Goal: Task Accomplishment & Management: Manage account settings

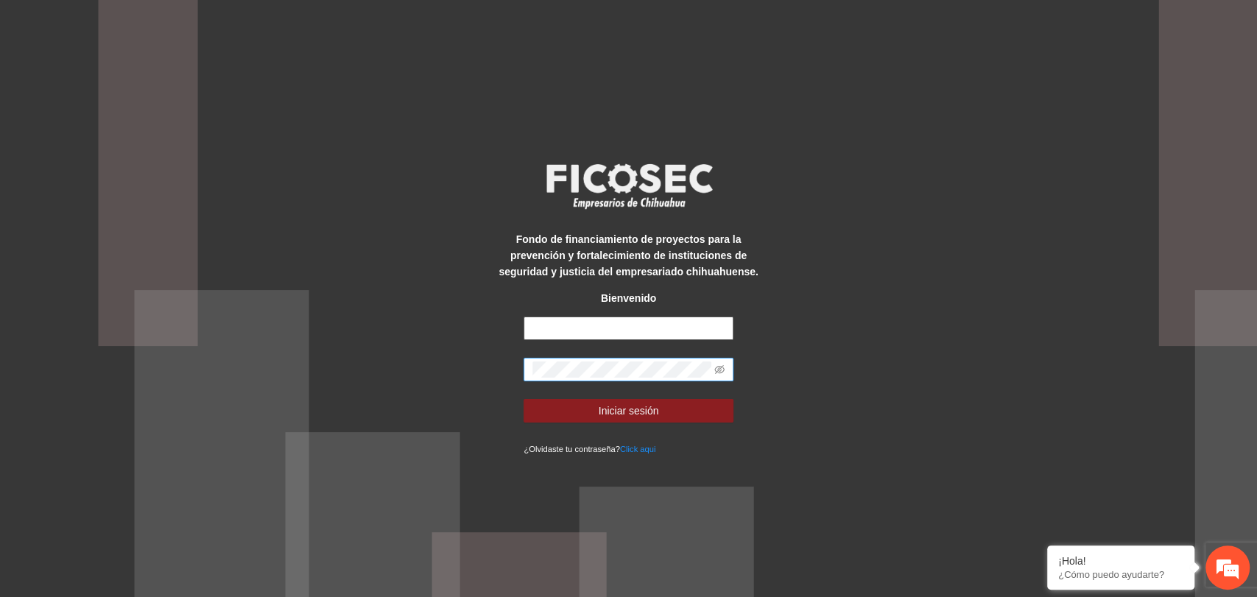
type input "**********"
click at [716, 375] on span at bounding box center [719, 369] width 10 height 16
click at [719, 373] on icon "eye-invisible" at bounding box center [719, 369] width 10 height 9
click at [641, 409] on span "Iniciar sesión" at bounding box center [629, 411] width 60 height 16
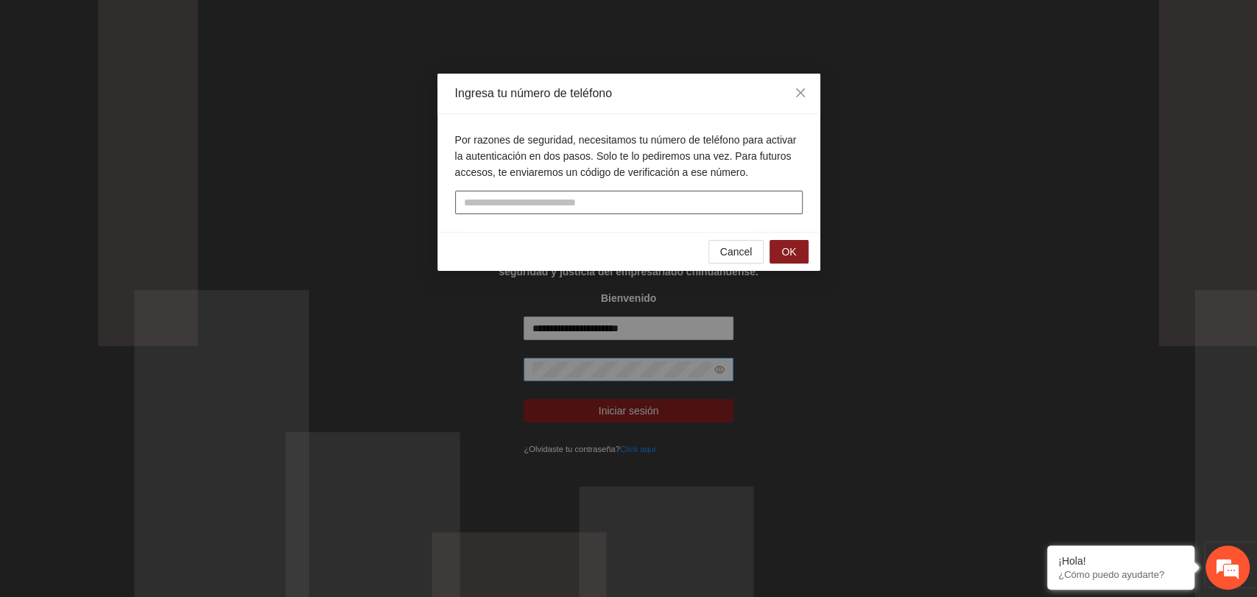
click at [610, 208] on input "tel" at bounding box center [628, 203] width 347 height 24
type input "**********"
click at [784, 255] on span "OK" at bounding box center [788, 252] width 15 height 16
click at [656, 202] on input "text" at bounding box center [628, 203] width 347 height 24
type input "******"
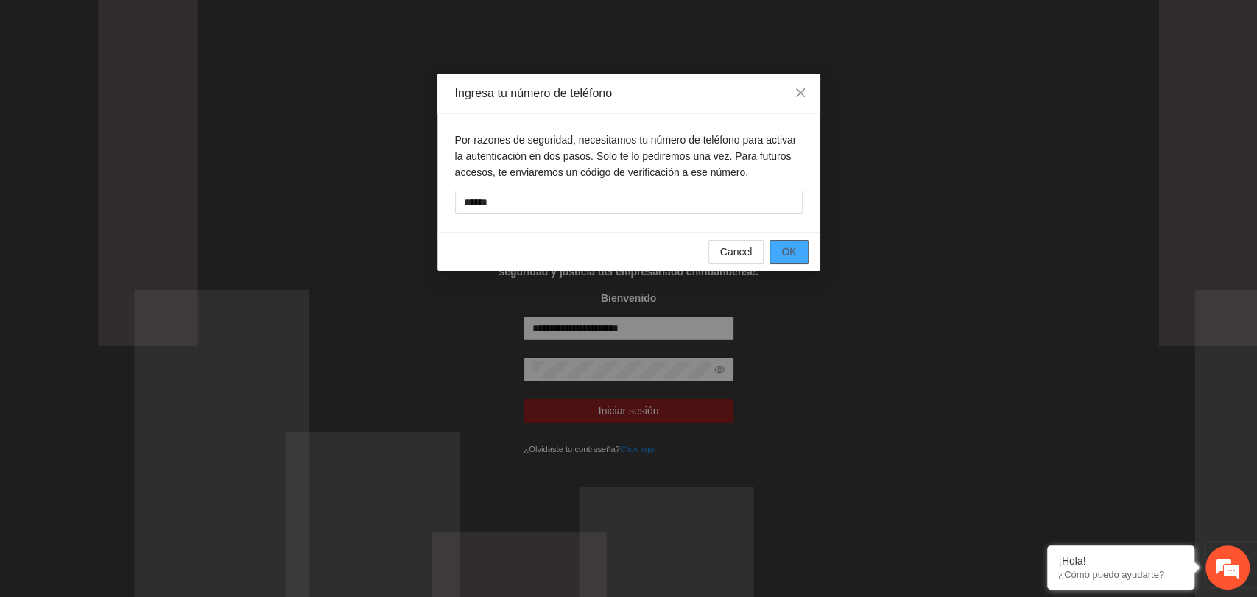
click at [789, 258] on span "OK" at bounding box center [788, 252] width 15 height 16
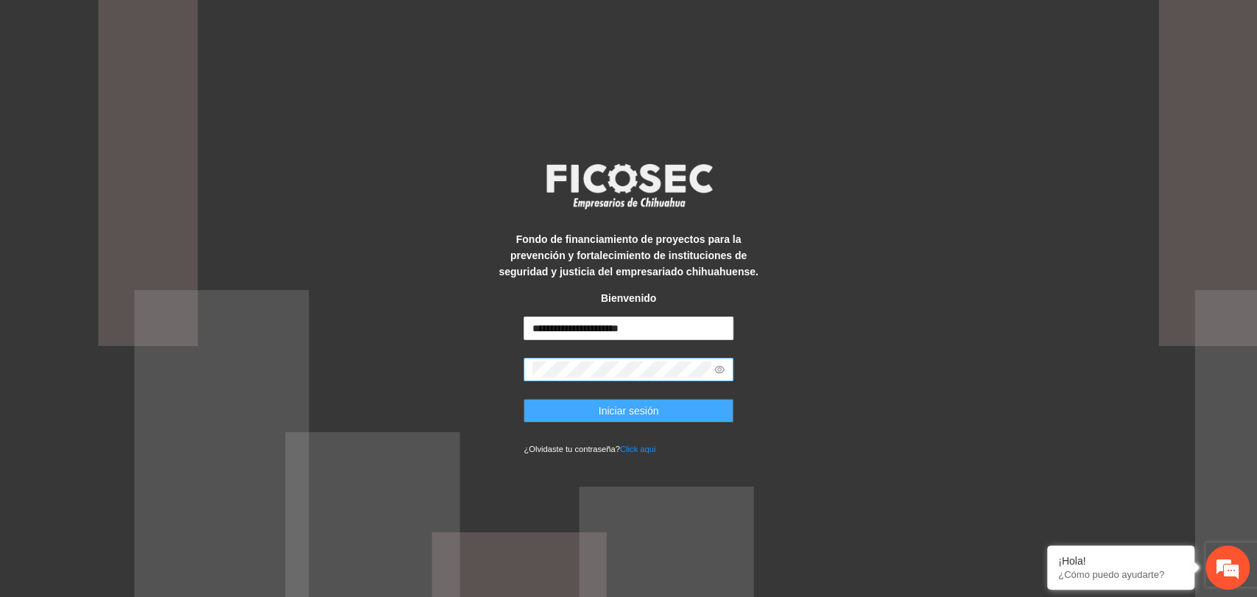
click at [631, 413] on span "Iniciar sesión" at bounding box center [629, 411] width 60 height 16
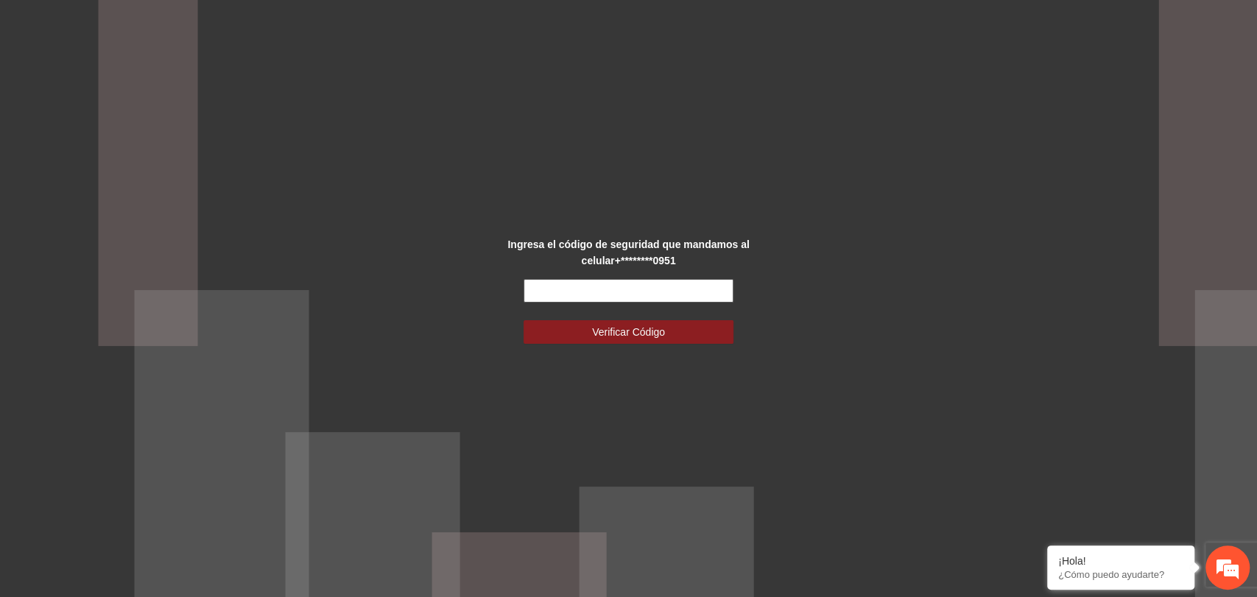
click at [652, 290] on input "text" at bounding box center [628, 291] width 210 height 24
type input "******"
click at [671, 328] on button "Verificar Código" at bounding box center [628, 332] width 210 height 24
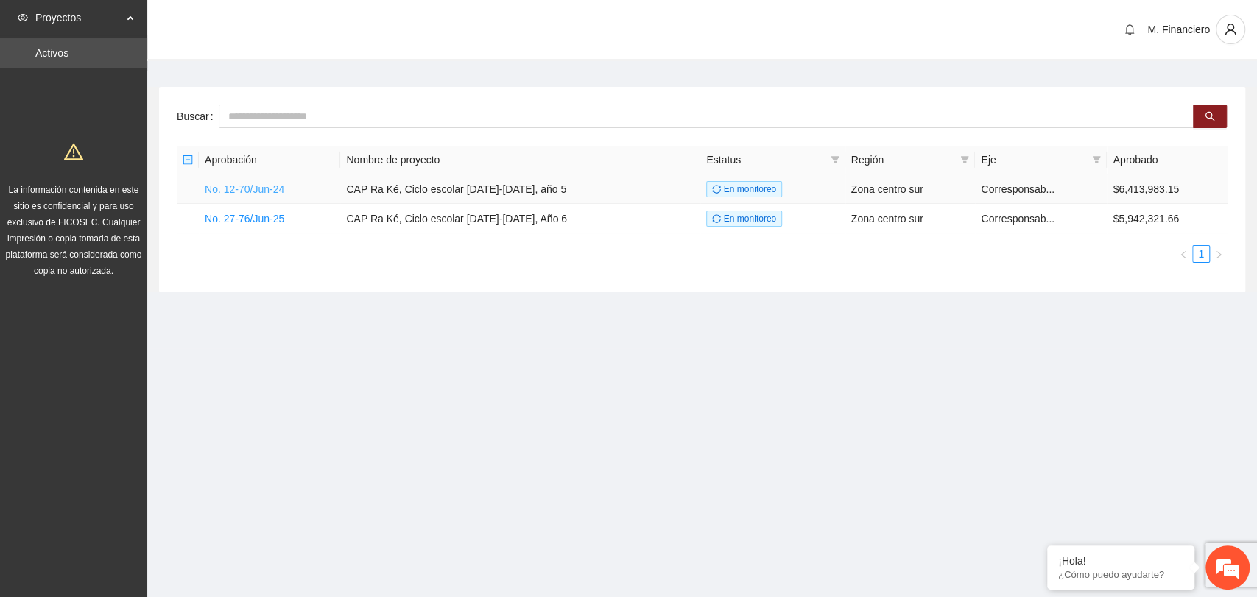
click at [263, 188] on link "No. 12-70/Jun-24" at bounding box center [245, 189] width 80 height 12
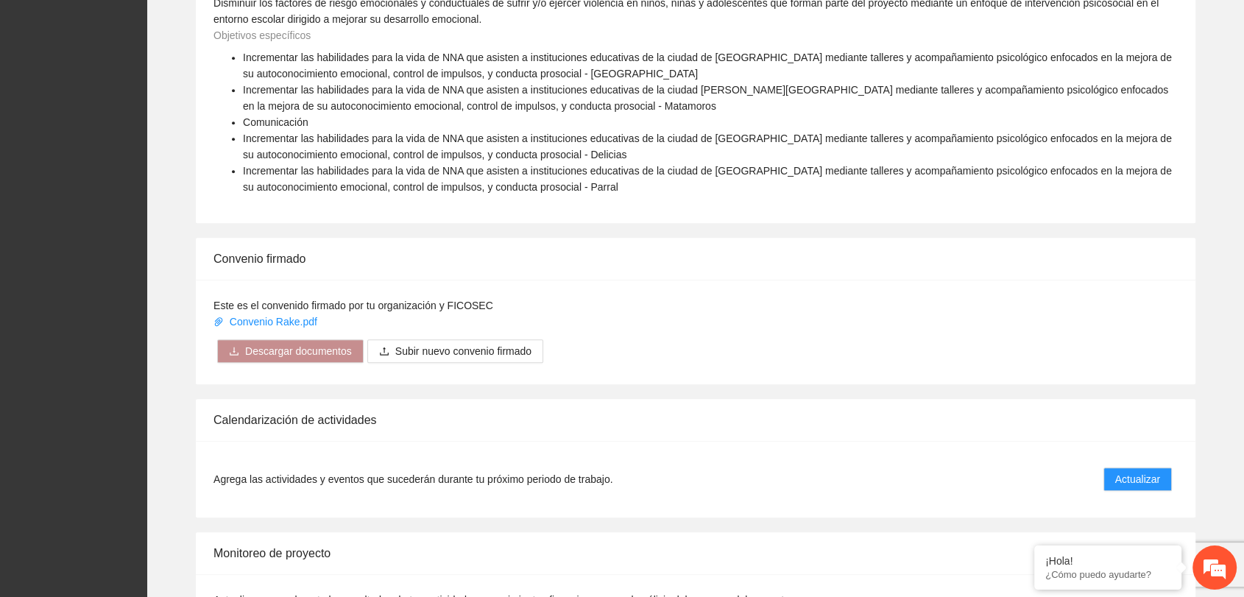
scroll to position [1101, 0]
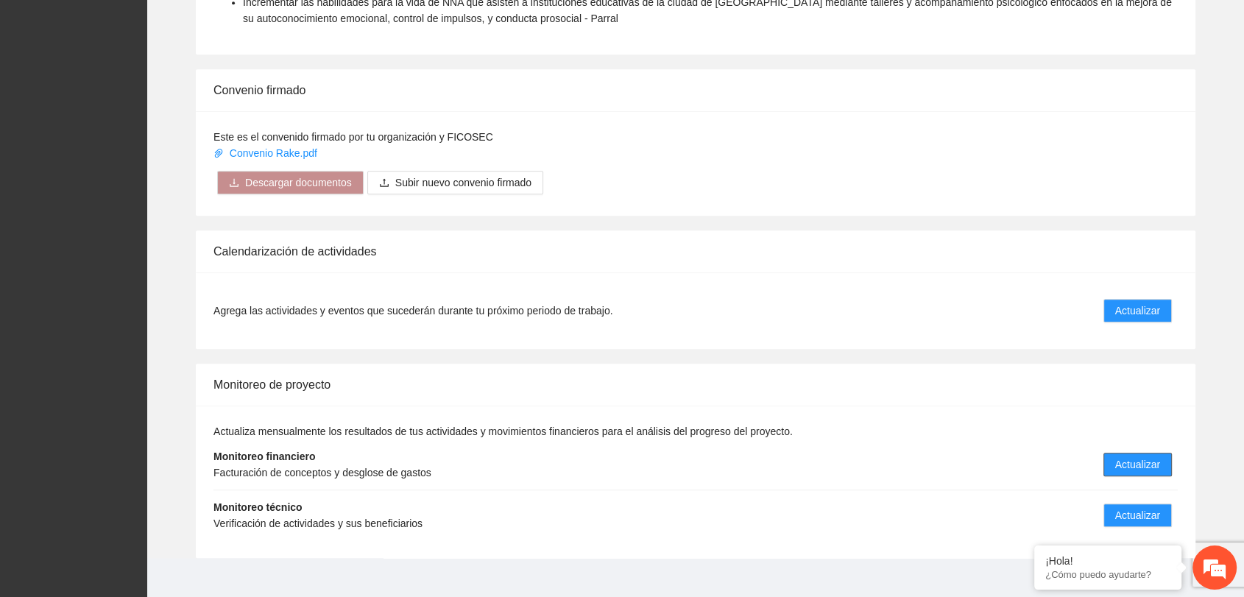
click at [1121, 456] on span "Actualizar" at bounding box center [1137, 464] width 45 height 16
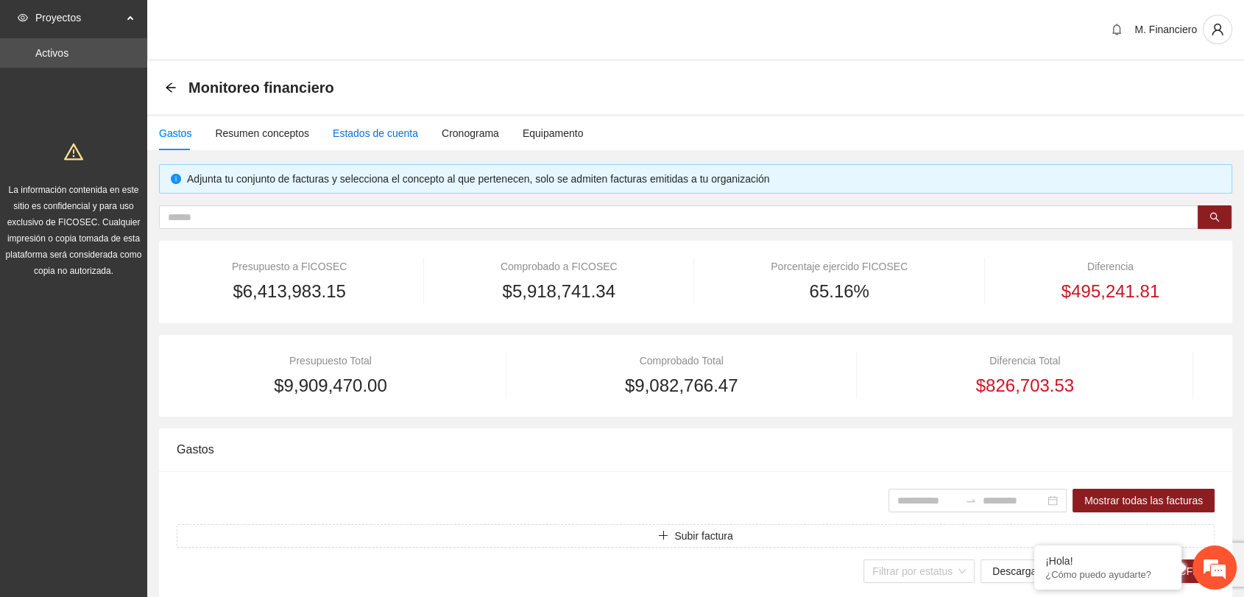
click at [385, 133] on div "Estados de cuenta" at bounding box center [375, 133] width 85 height 16
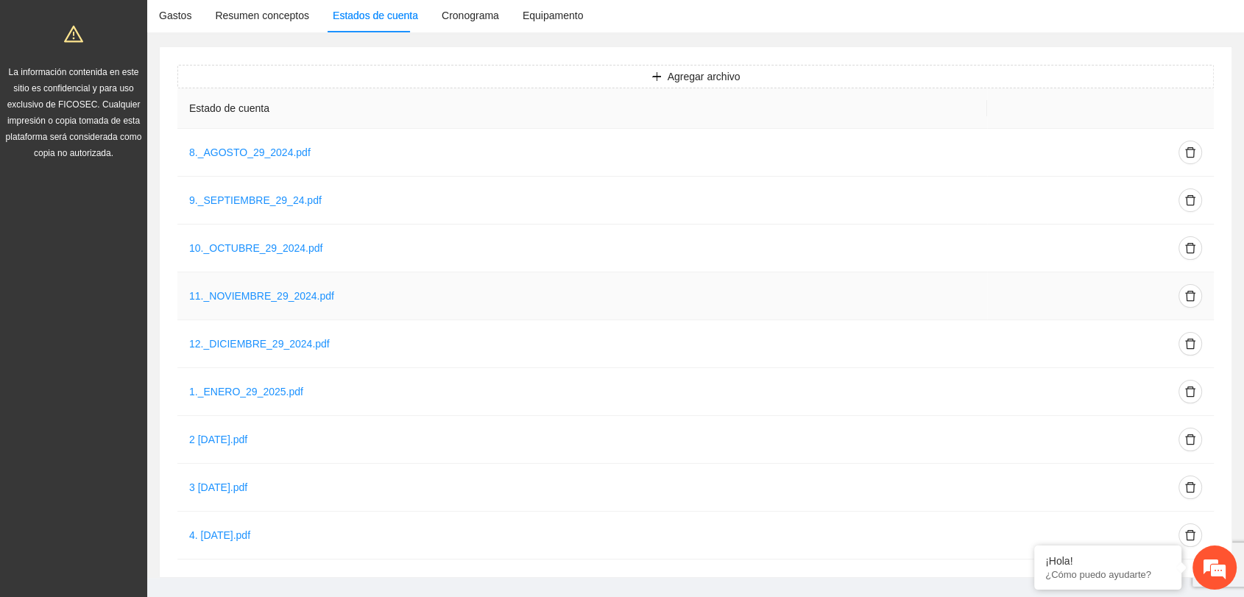
scroll to position [138, 0]
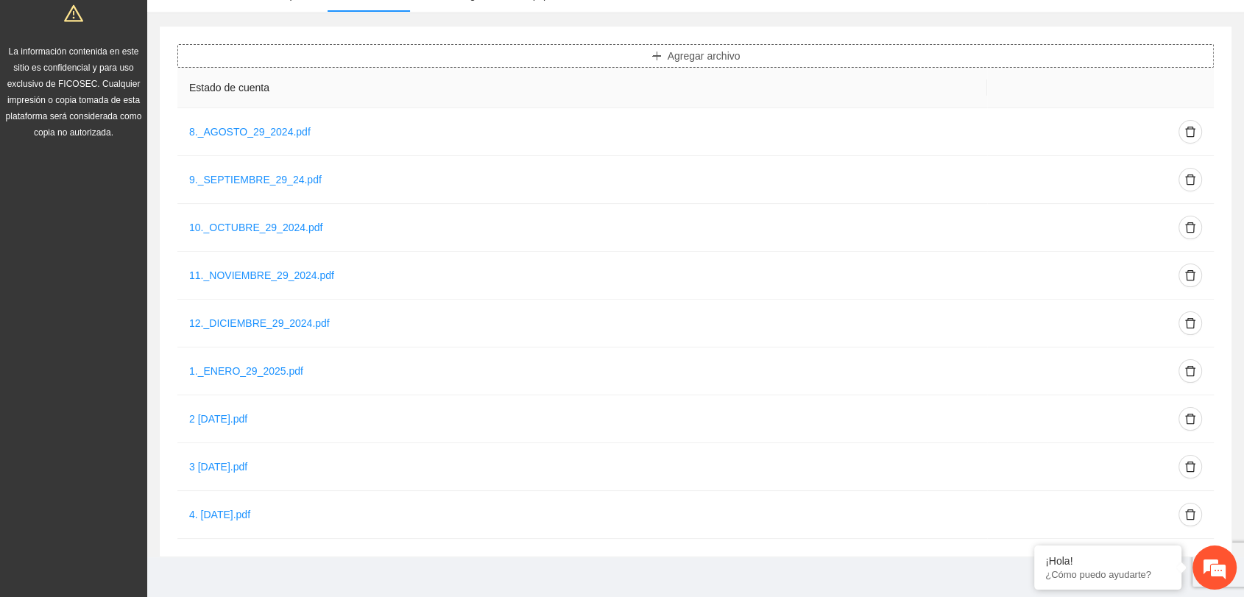
click at [716, 65] on button "Agregar archivo" at bounding box center [695, 56] width 1037 height 24
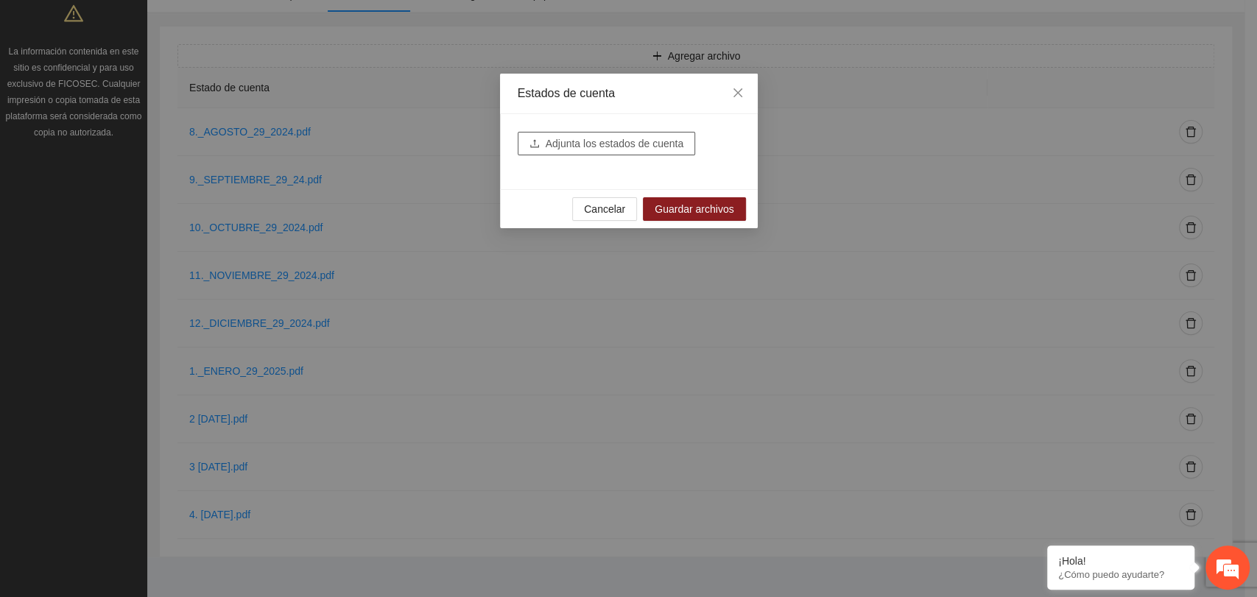
click at [634, 149] on span "Adjunta los estados de cuenta" at bounding box center [615, 143] width 138 height 16
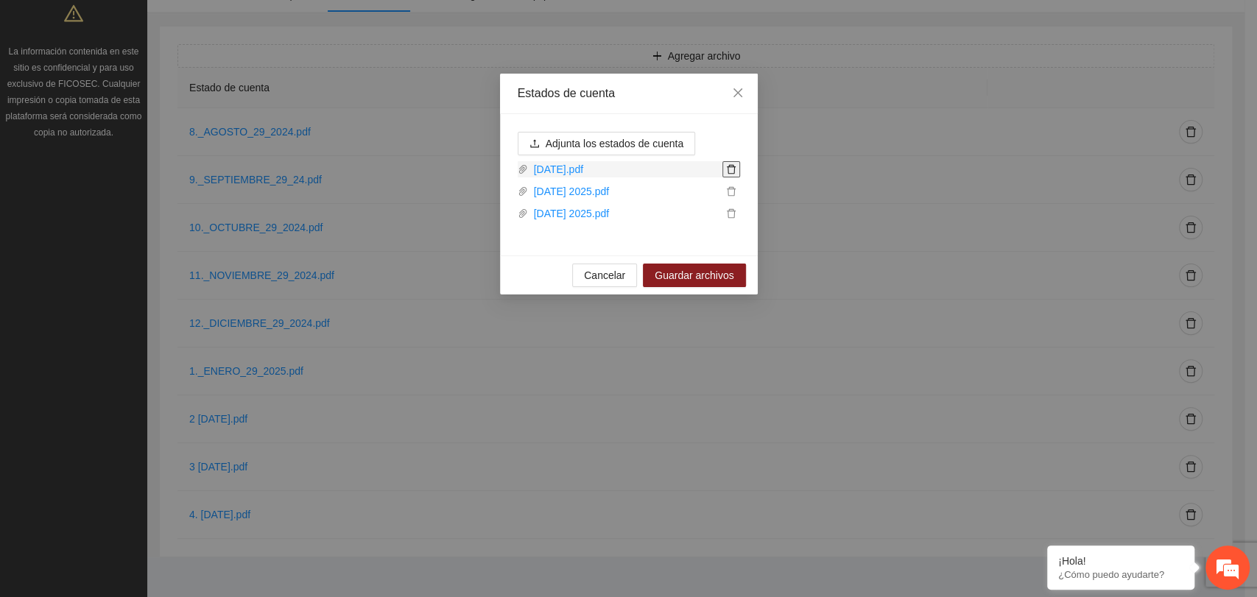
click at [727, 172] on icon "delete" at bounding box center [731, 169] width 10 height 10
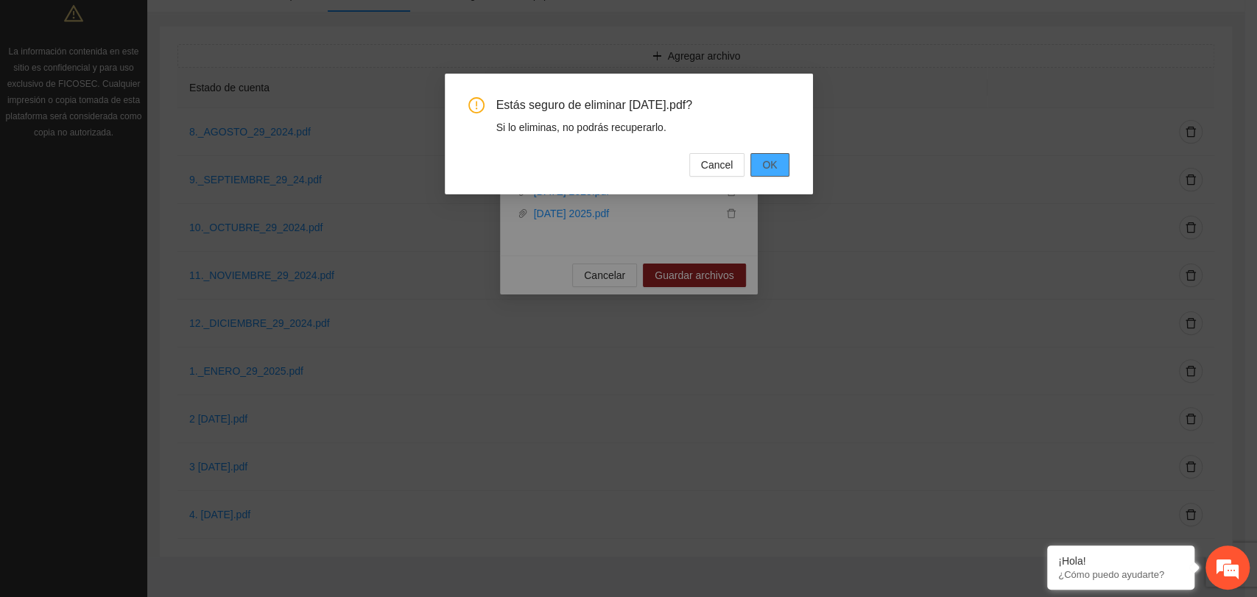
click at [760, 166] on button "OK" at bounding box center [769, 165] width 38 height 24
click at [763, 165] on span "OK" at bounding box center [769, 165] width 15 height 16
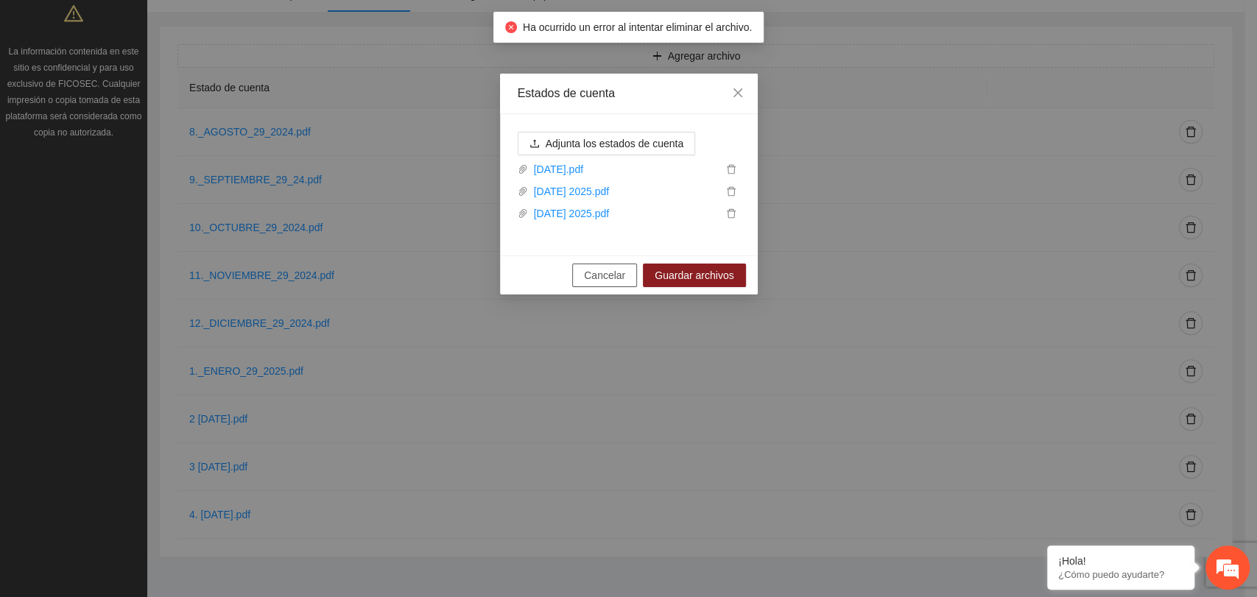
click at [625, 271] on span "Cancelar" at bounding box center [604, 275] width 41 height 16
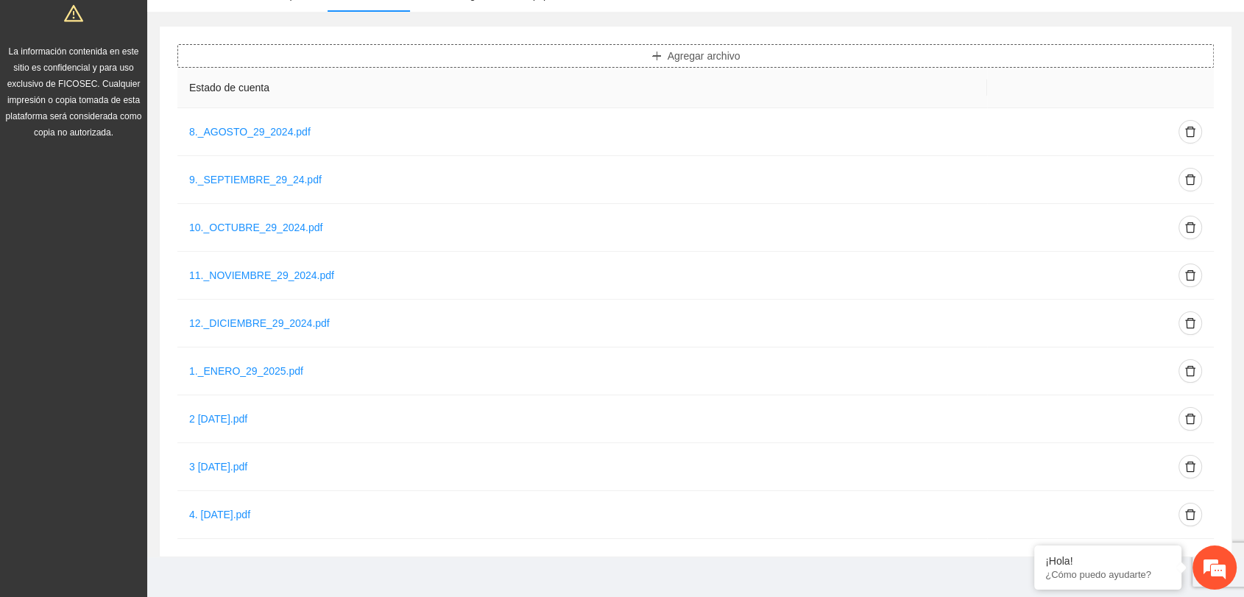
click at [637, 59] on button "Agregar archivo" at bounding box center [695, 56] width 1037 height 24
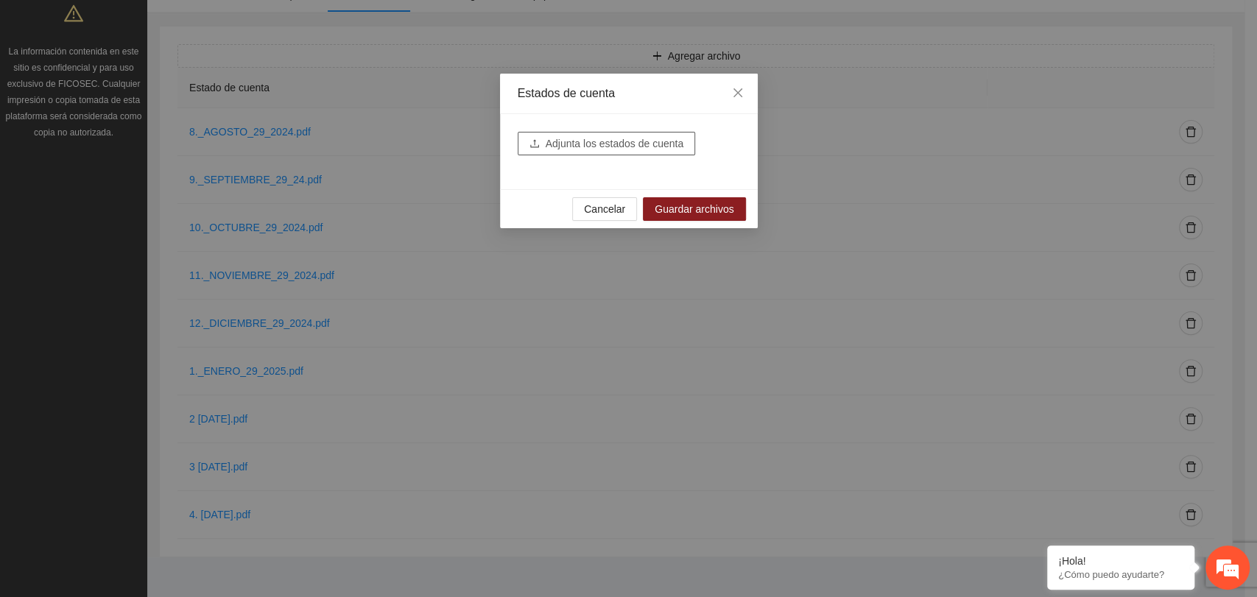
click at [643, 141] on span "Adjunta los estados de cuenta" at bounding box center [615, 143] width 138 height 16
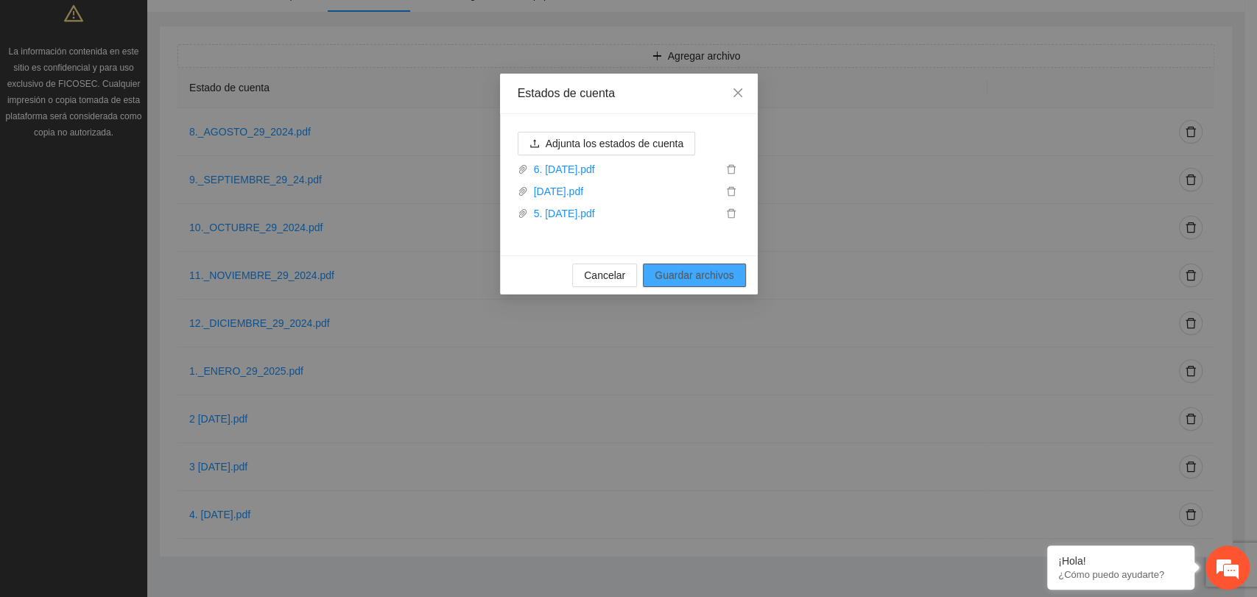
click at [696, 269] on span "Guardar archivos" at bounding box center [693, 275] width 79 height 16
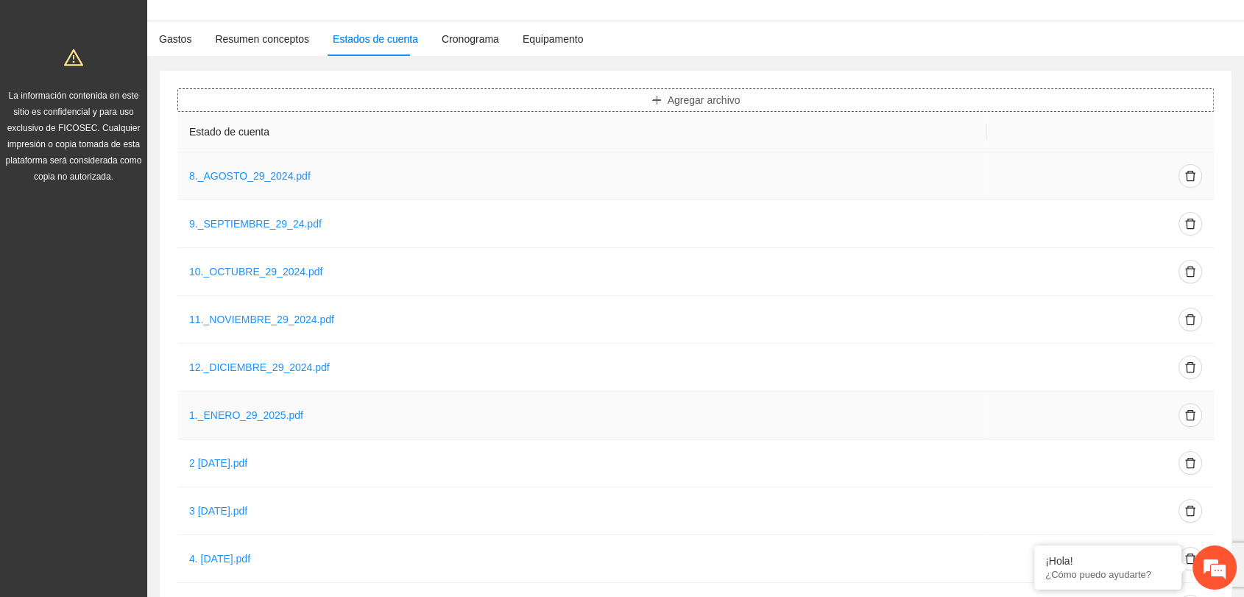
scroll to position [0, 0]
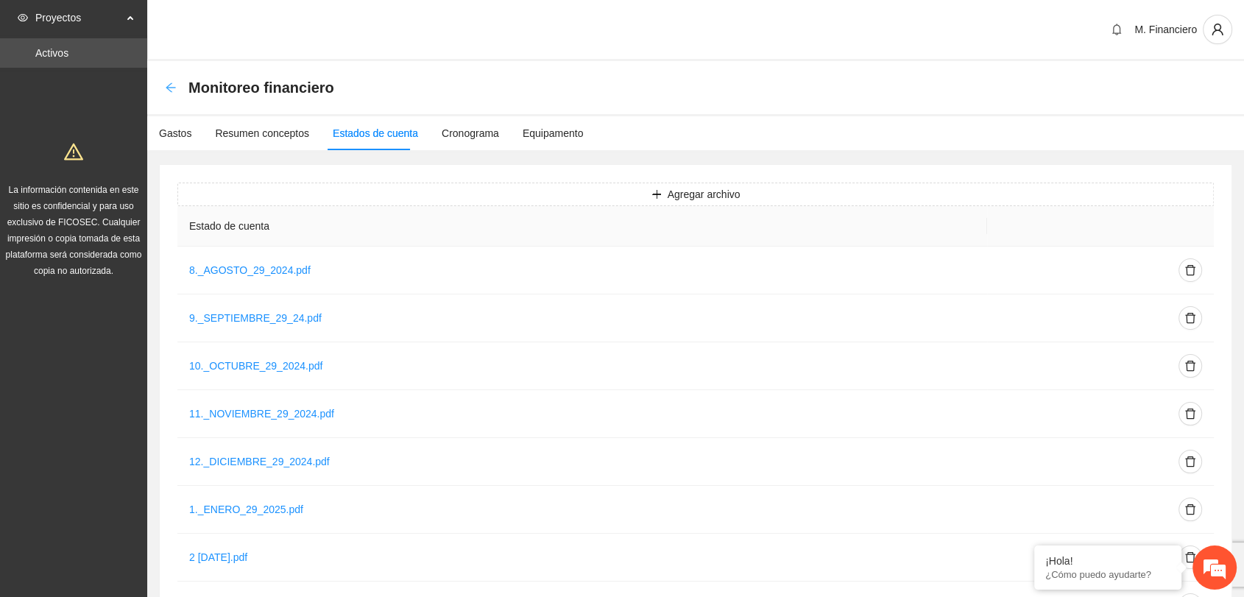
click at [165, 91] on icon "arrow-left" at bounding box center [171, 88] width 12 height 12
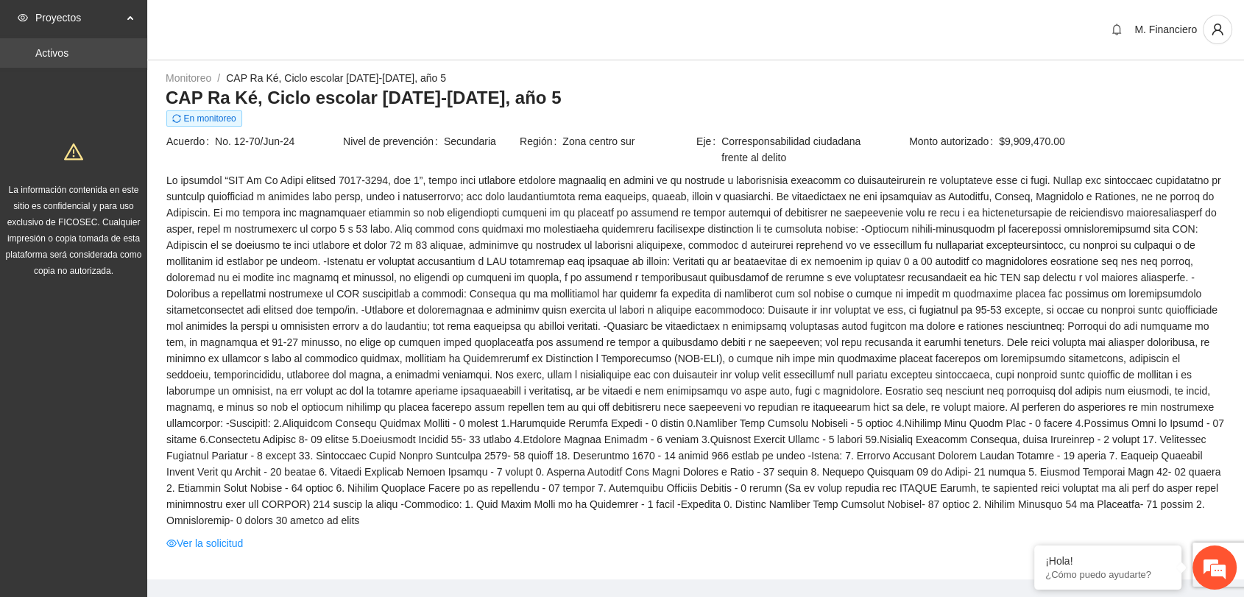
click at [68, 52] on link "Activos" at bounding box center [51, 53] width 33 height 12
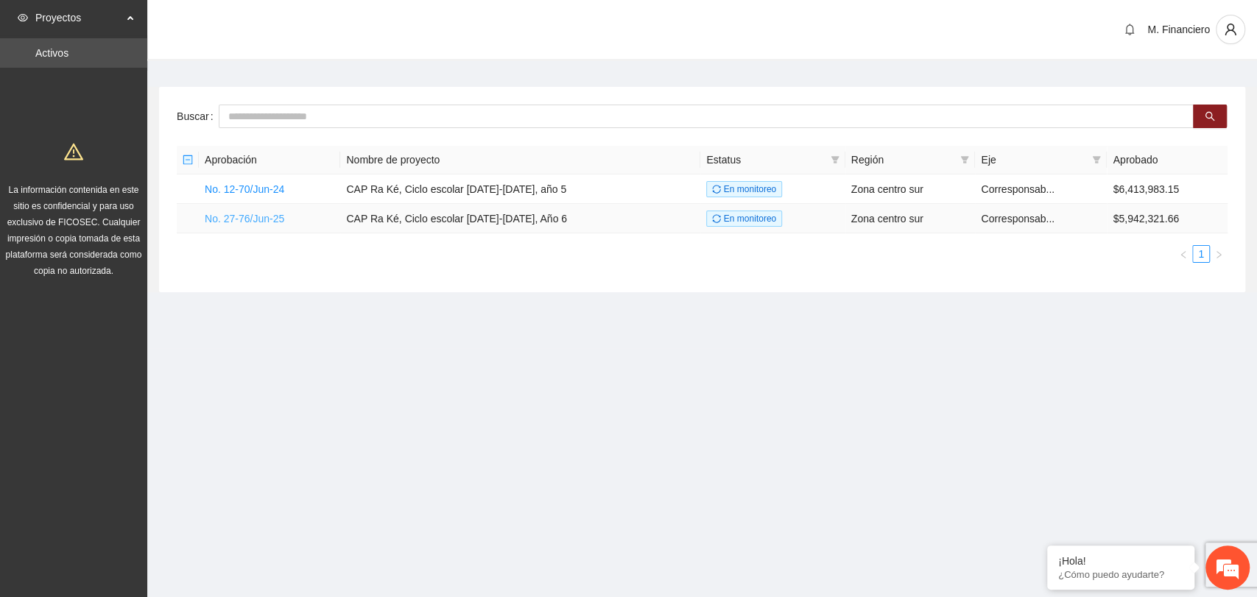
click at [255, 216] on link "No. 27-76/Jun-25" at bounding box center [245, 219] width 80 height 12
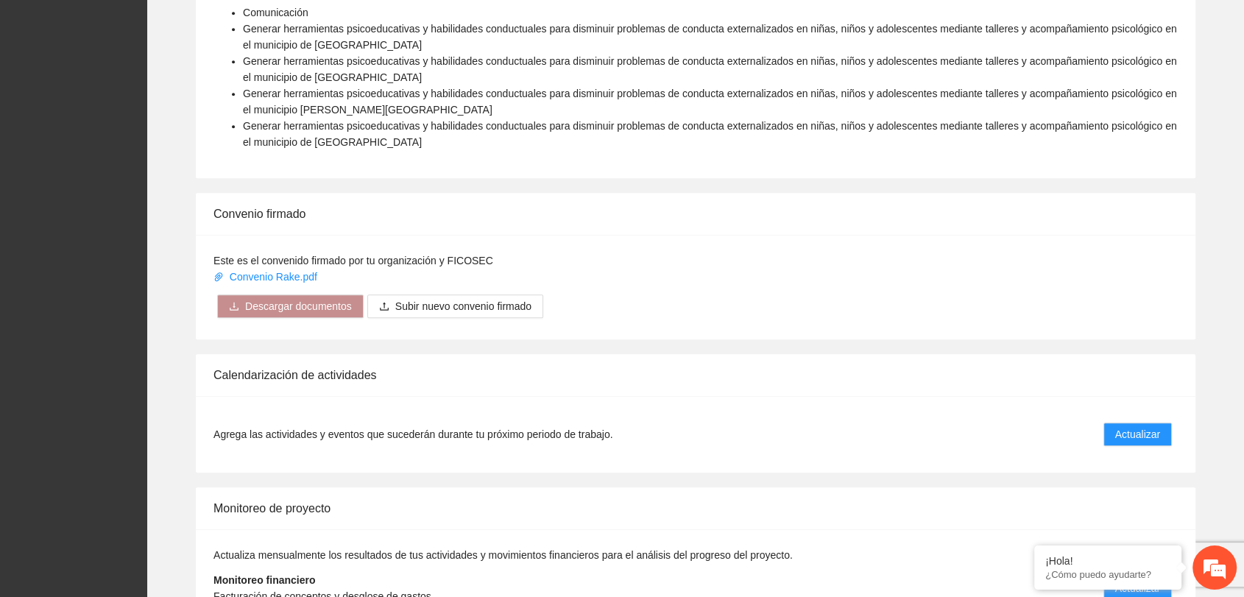
scroll to position [1245, 0]
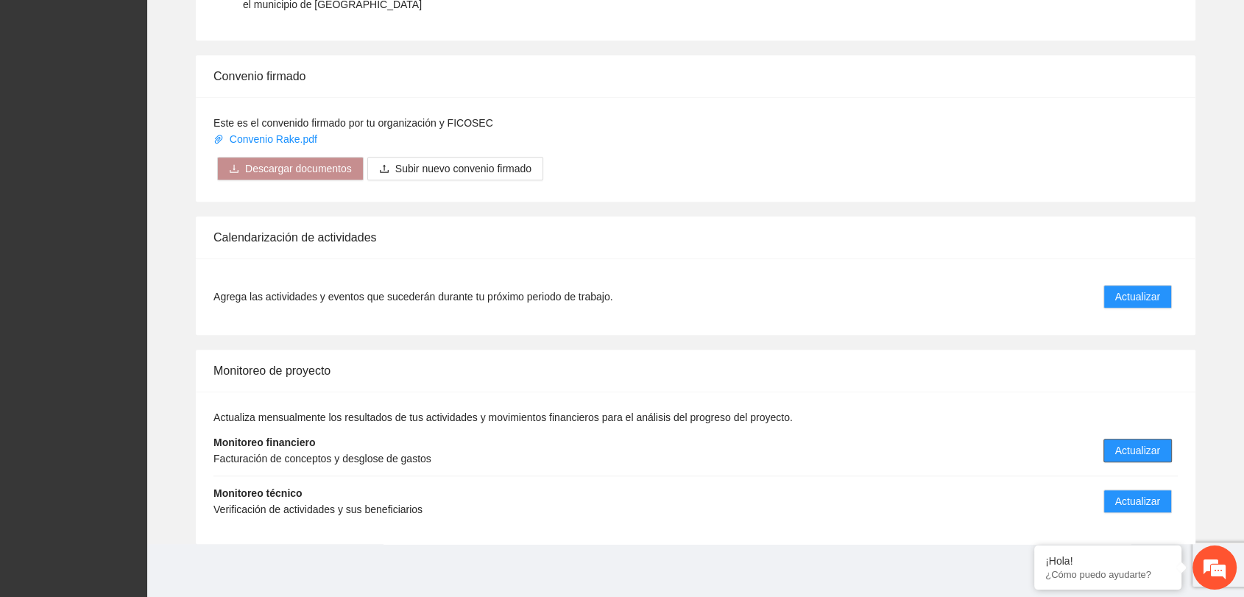
click at [1137, 443] on span "Actualizar" at bounding box center [1137, 450] width 45 height 16
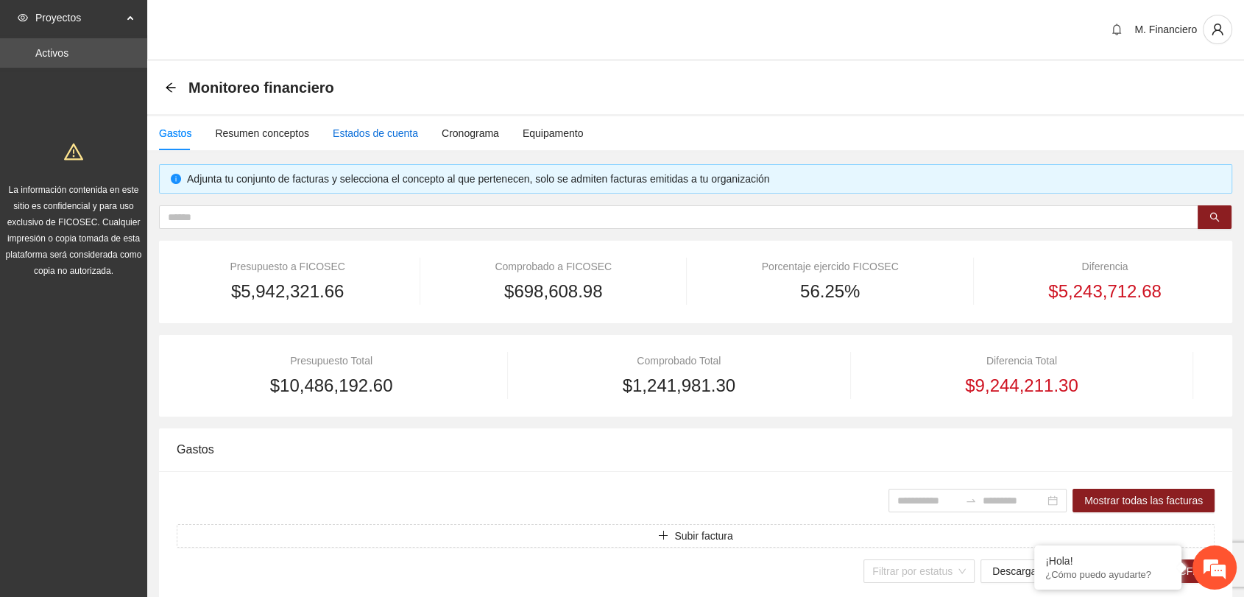
click at [368, 136] on div "Estados de cuenta" at bounding box center [375, 133] width 85 height 16
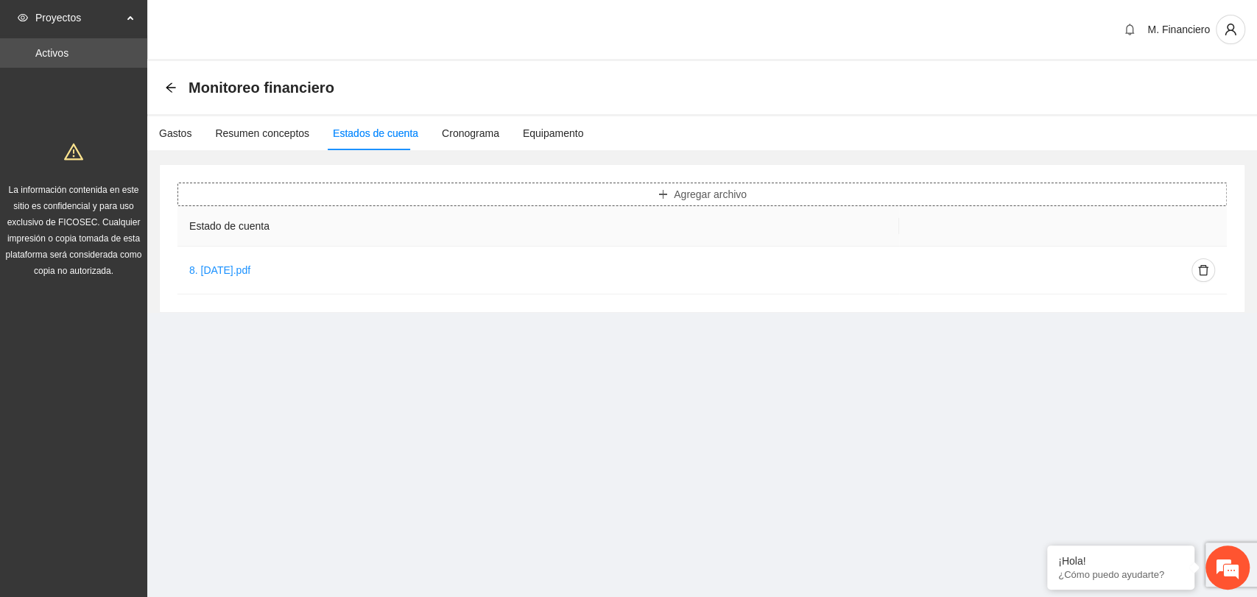
click at [704, 200] on span "Agregar archivo" at bounding box center [710, 194] width 73 height 16
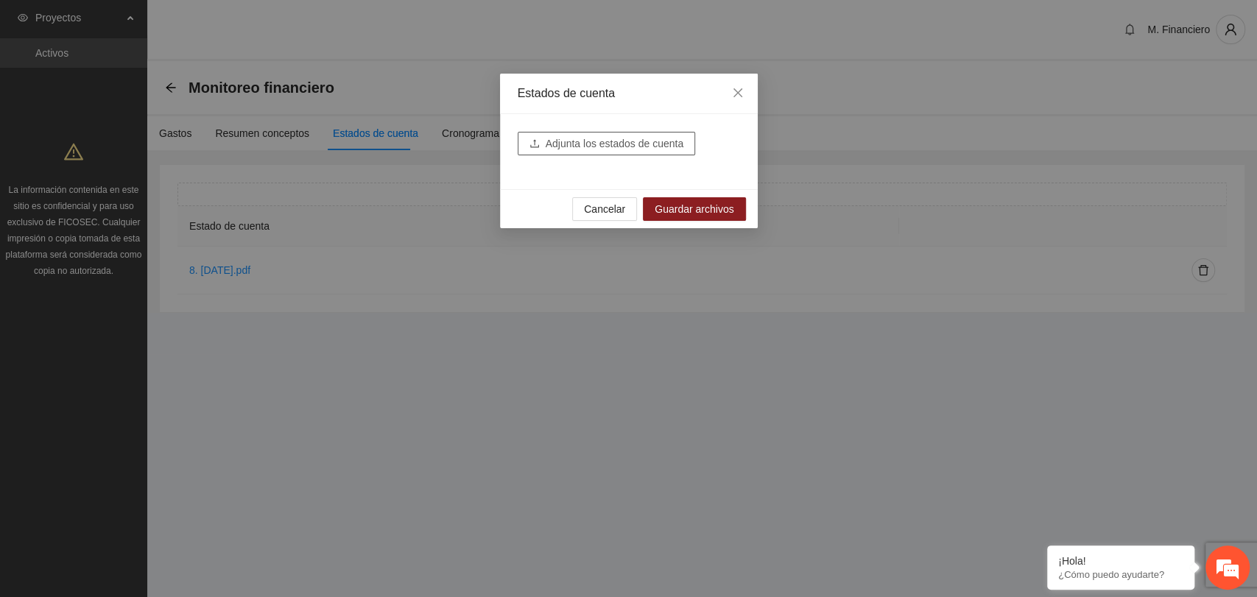
click at [627, 147] on span "Adjunta los estados de cuenta" at bounding box center [615, 143] width 138 height 16
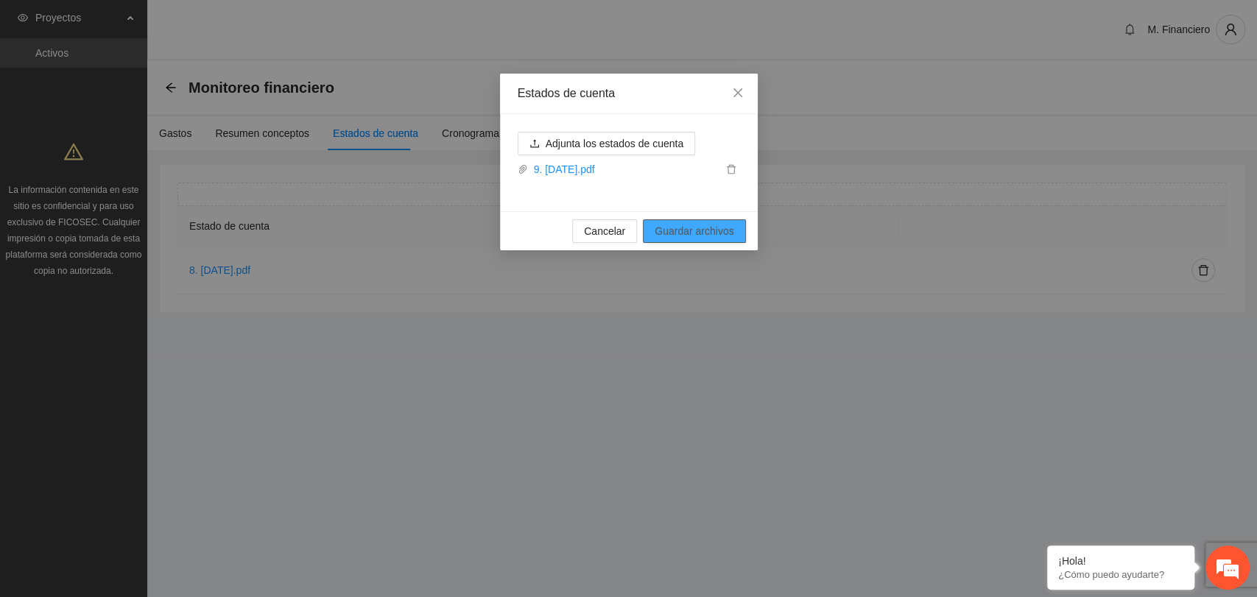
click at [668, 224] on span "Guardar archivos" at bounding box center [693, 231] width 79 height 16
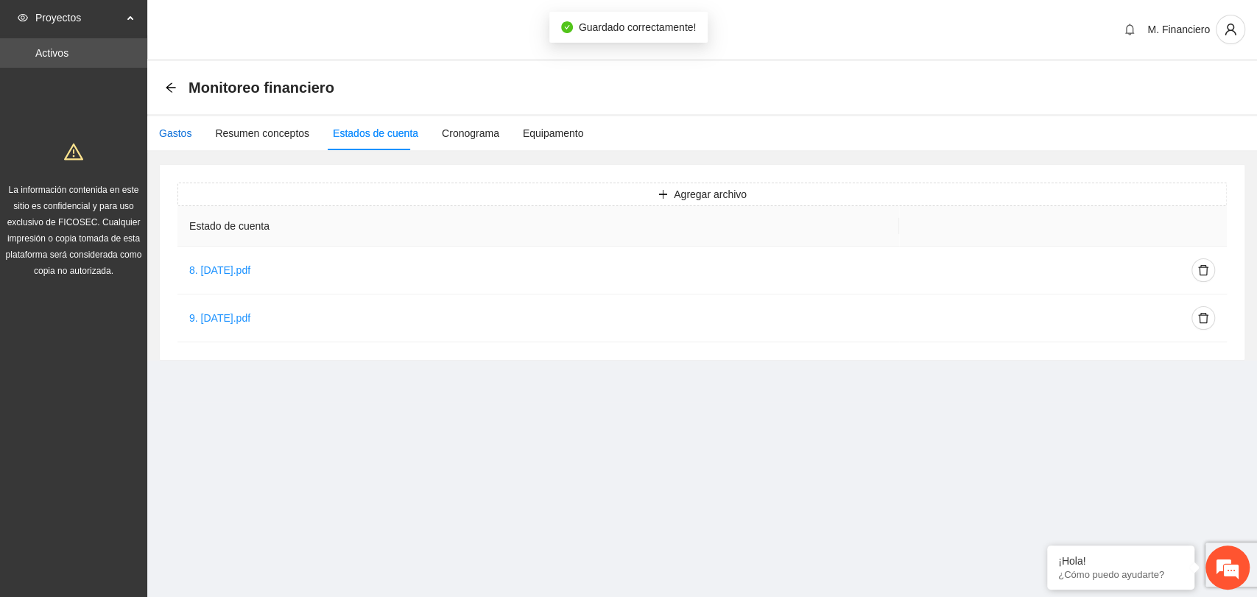
click at [179, 139] on div "Gastos" at bounding box center [175, 133] width 32 height 16
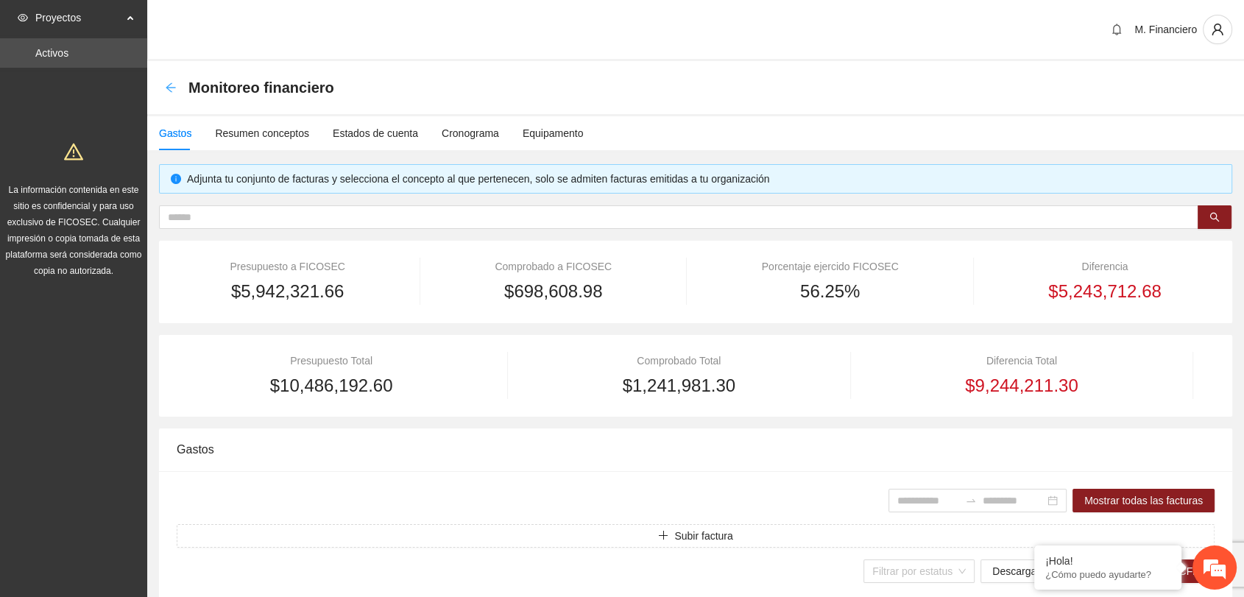
click at [172, 91] on icon "arrow-left" at bounding box center [171, 88] width 12 height 12
